Goal: Use online tool/utility

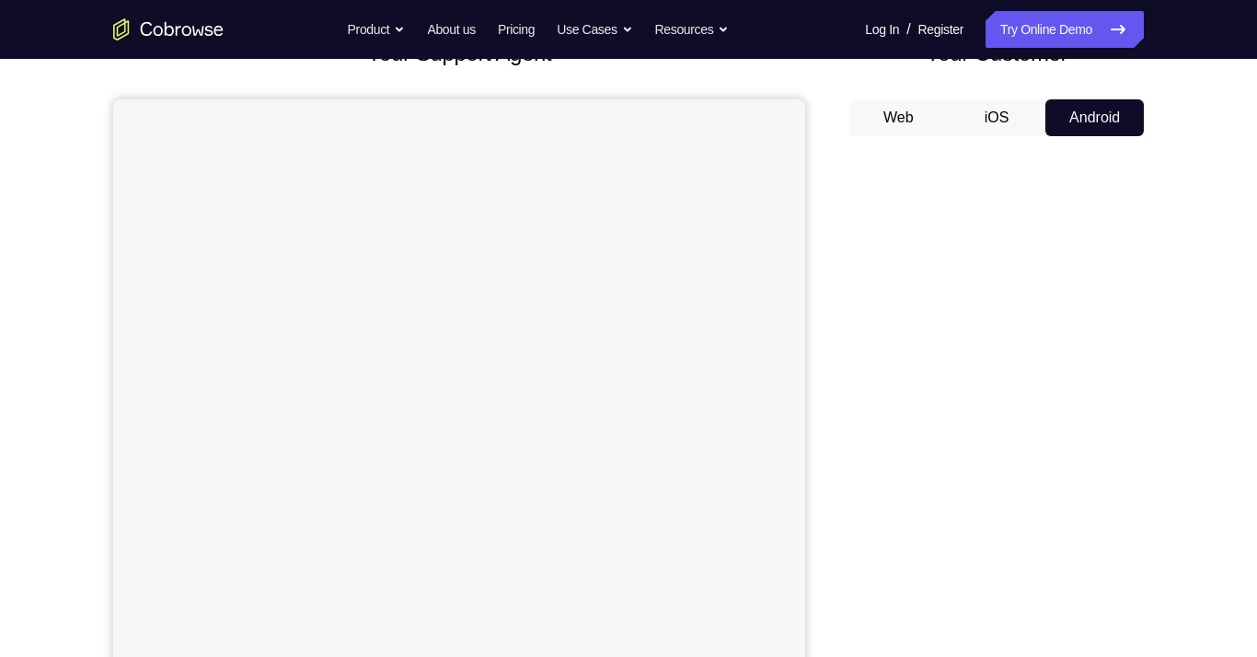
scroll to position [175, 0]
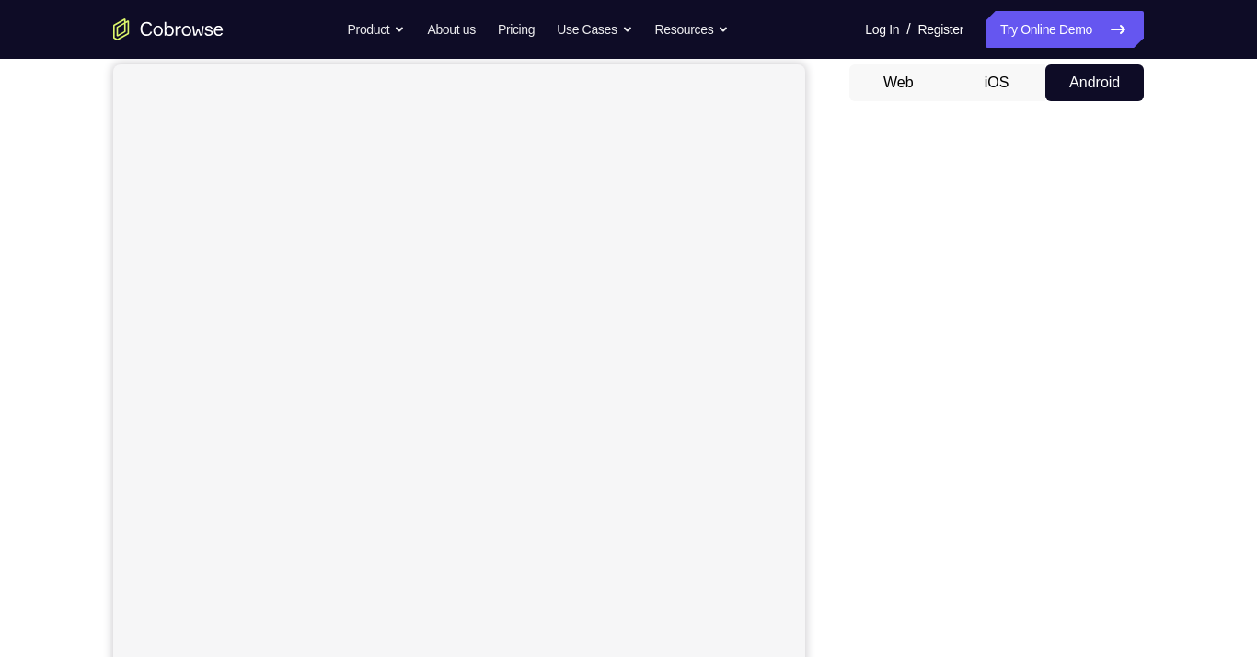
click at [1016, 83] on button "iOS" at bounding box center [997, 82] width 98 height 37
click at [1086, 83] on button "Android" at bounding box center [1095, 82] width 98 height 37
click at [1008, 84] on button "iOS" at bounding box center [997, 82] width 98 height 37
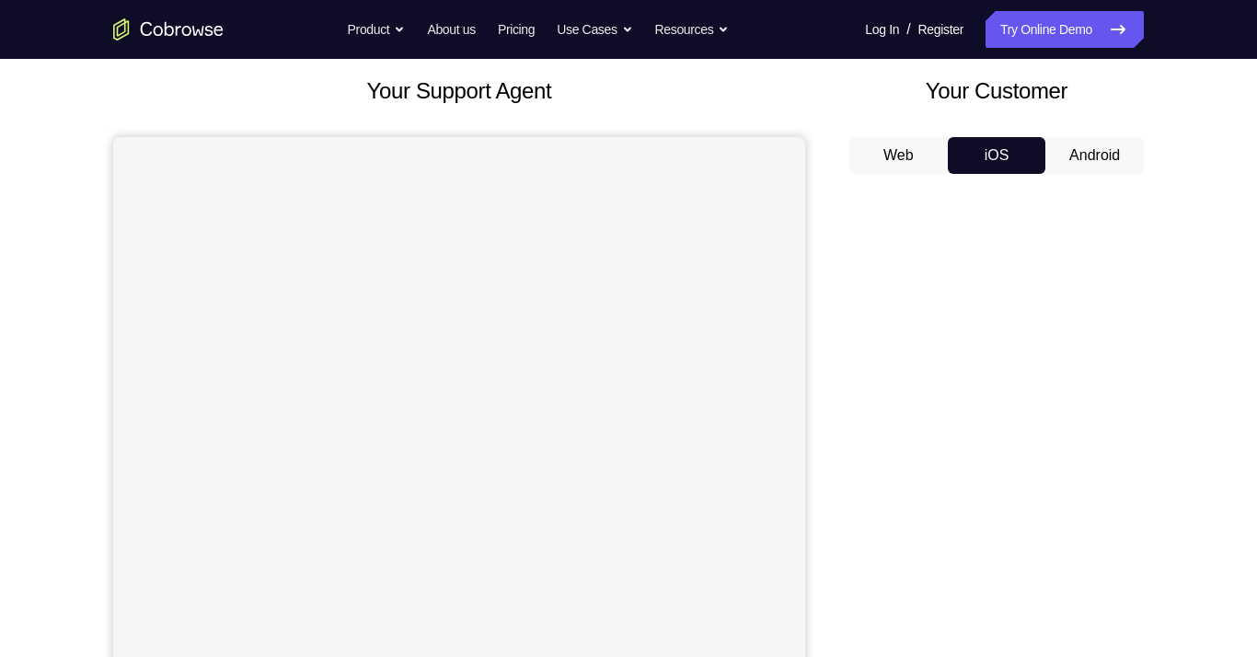
scroll to position [99, 0]
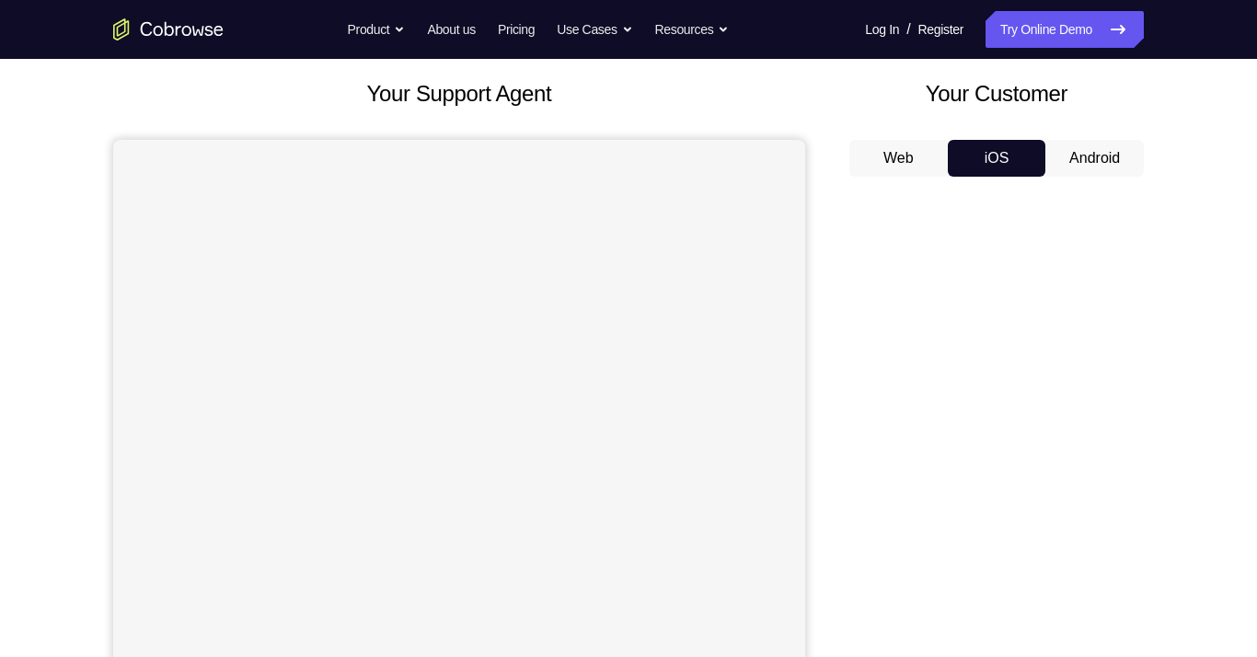
click at [1101, 164] on button "Android" at bounding box center [1095, 158] width 98 height 37
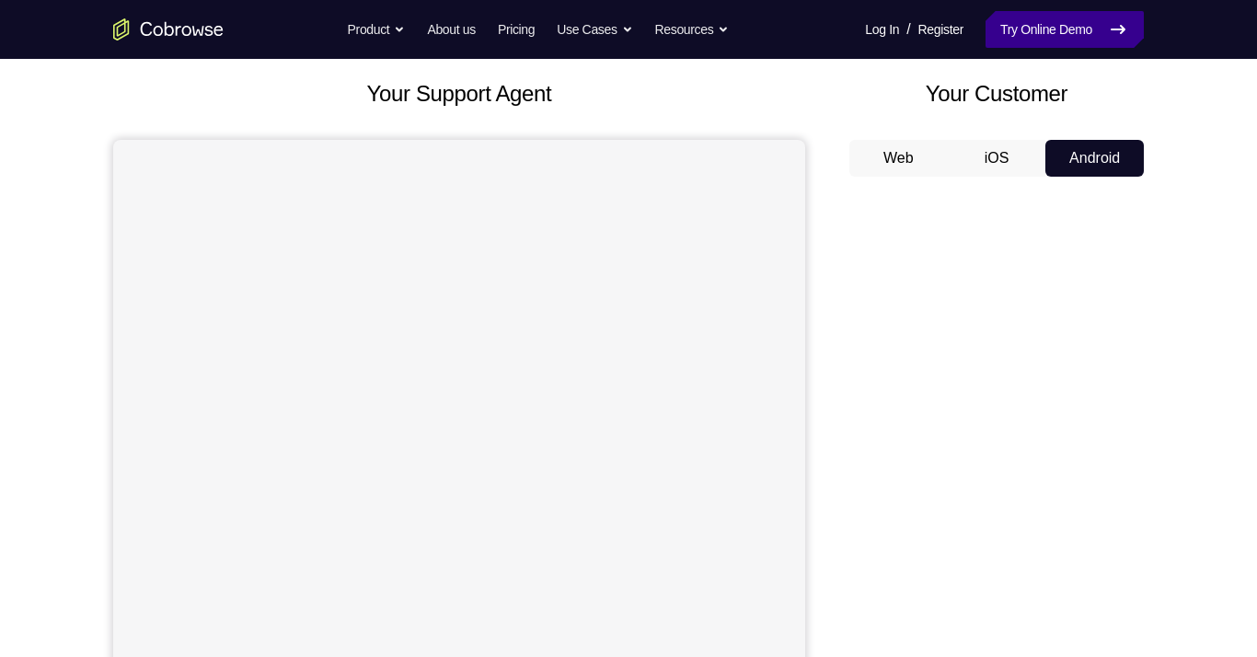
click at [1094, 33] on link "Try Online Demo" at bounding box center [1065, 29] width 158 height 37
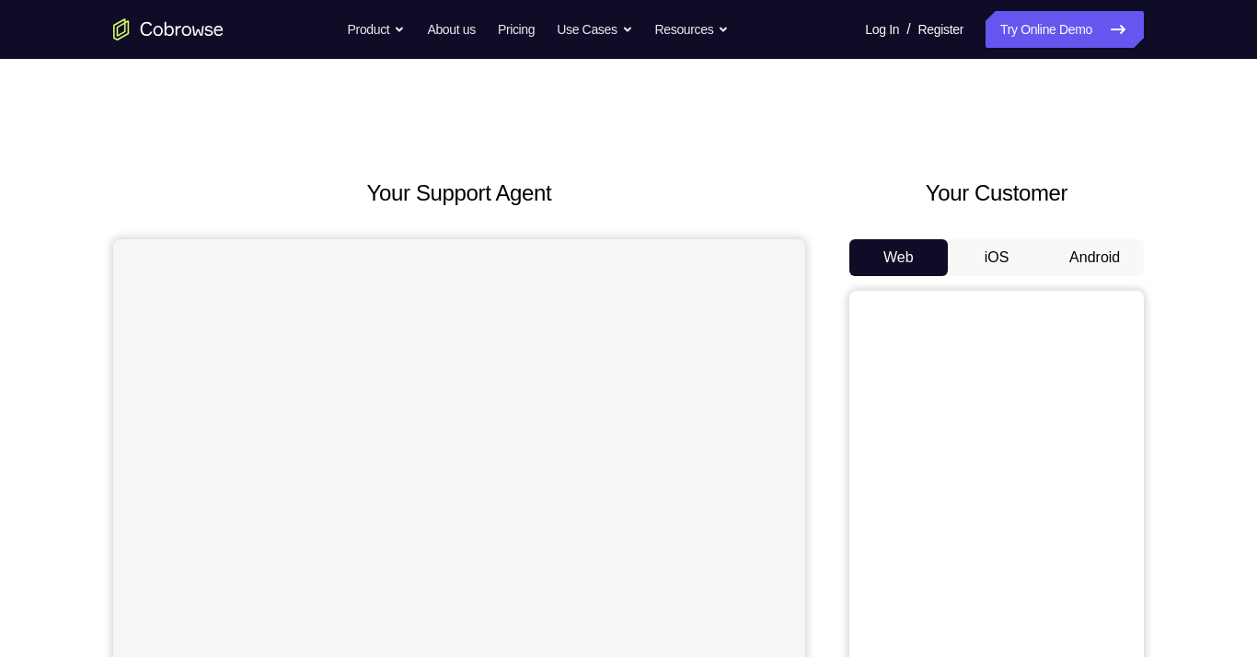
scroll to position [126, 0]
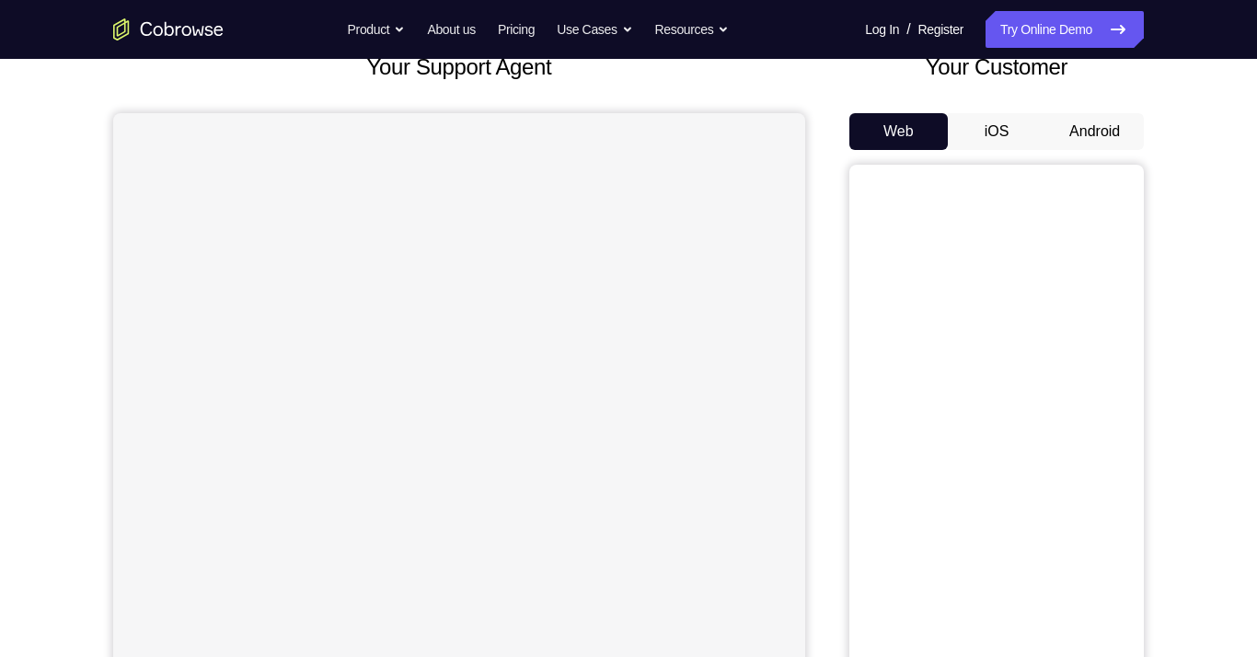
click at [1076, 129] on button "Android" at bounding box center [1095, 131] width 98 height 37
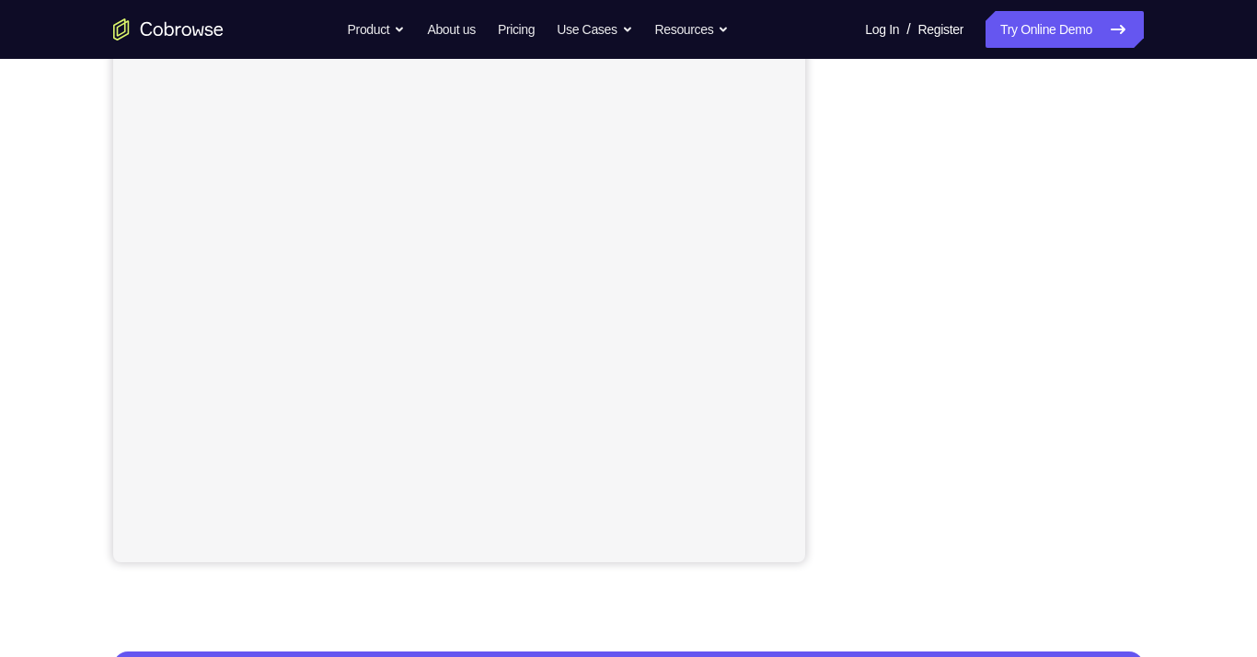
scroll to position [293, 0]
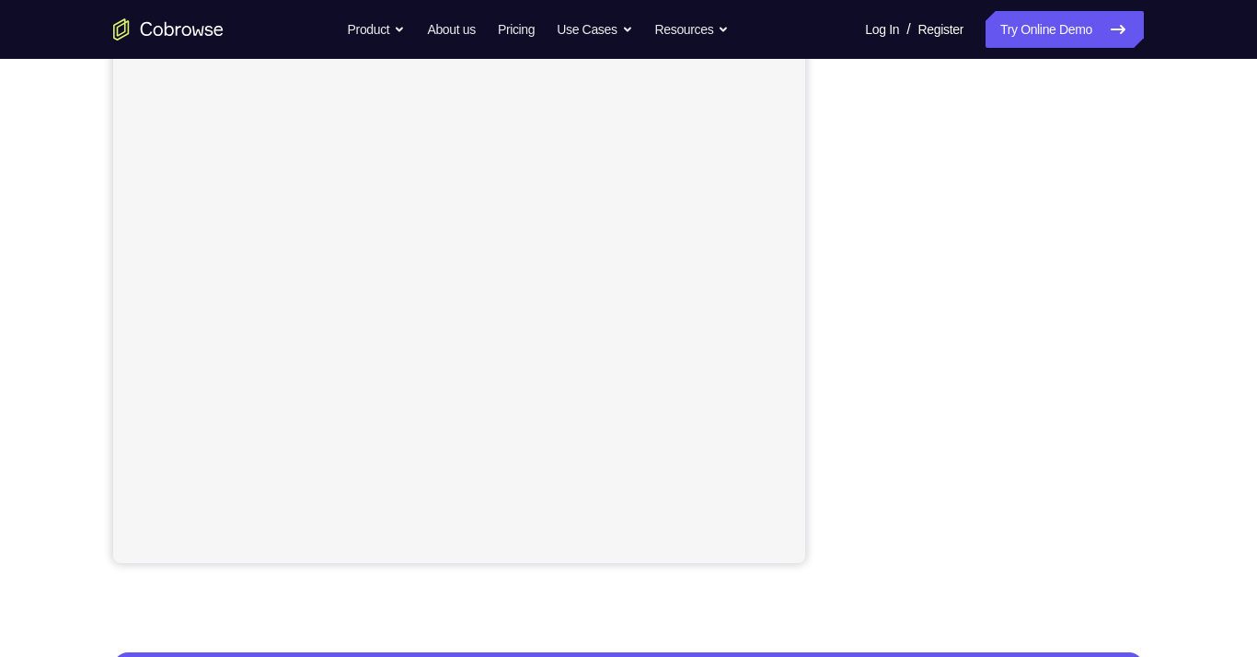
click at [1181, 43] on div "Go back Powerful, Flexible and Trustworthy. Avoid all extra friction for both A…" at bounding box center [629, 29] width 1178 height 37
